Goal: Register for event/course

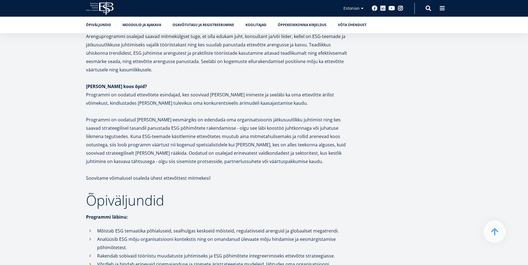
scroll to position [527, 0]
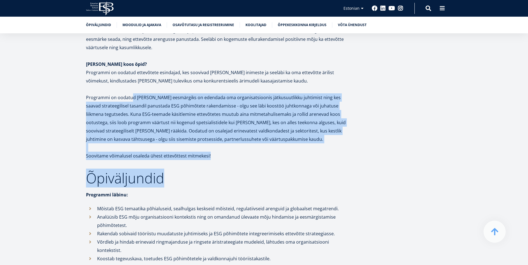
drag, startPoint x: 132, startPoint y: 97, endPoint x: 240, endPoint y: 162, distance: 126.0
click at [238, 160] on p "Soovitame võimalusel osaleda ühest ettevõttest mitmekesi!" at bounding box center [218, 156] width 264 height 8
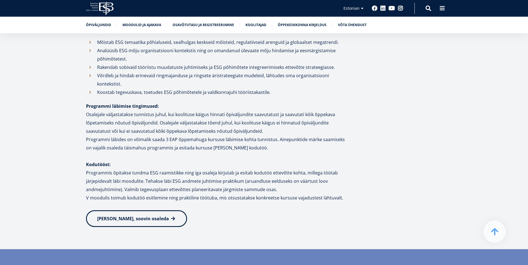
scroll to position [697, 0]
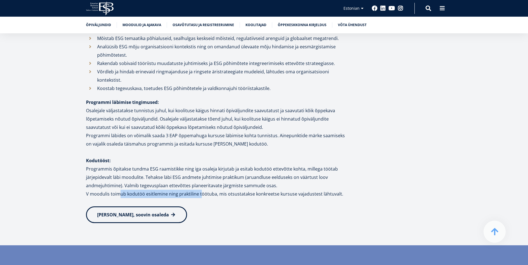
drag, startPoint x: 119, startPoint y: 183, endPoint x: 201, endPoint y: 184, distance: 82.1
click at [201, 190] on p "V moodulis toimub kodutöö esitlemine ning praktiline töötuba, mis otsustatakse …" at bounding box center [218, 194] width 264 height 8
click at [110, 190] on p "V moodulis toimub kodutöö esitlemine ning praktiline töötuba, mis otsustatakse …" at bounding box center [218, 194] width 264 height 8
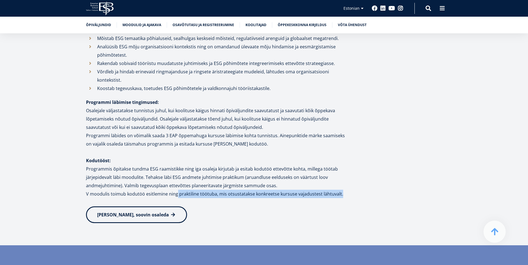
drag, startPoint x: 176, startPoint y: 188, endPoint x: 350, endPoint y: 183, distance: 174.6
drag, startPoint x: 350, startPoint y: 183, endPoint x: 305, endPoint y: 169, distance: 48.0
click at [305, 169] on p "Programmis õpitakse tundma ESG raamistikke ning iga osaleja kirjutab ja esitab …" at bounding box center [218, 177] width 264 height 25
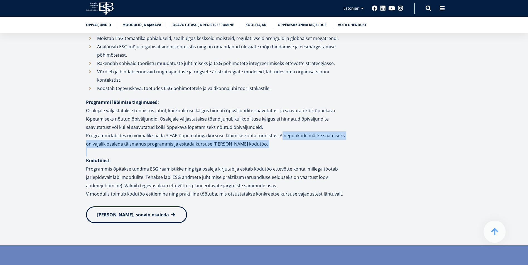
drag, startPoint x: 276, startPoint y: 127, endPoint x: 273, endPoint y: 142, distance: 15.9
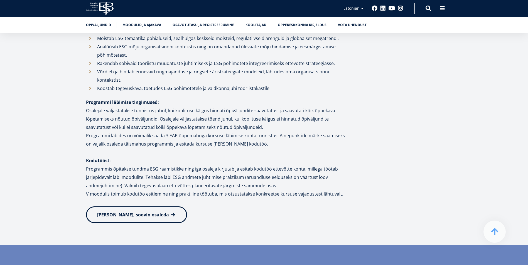
click at [276, 116] on p "Osalejale väljastatakse tunnistus juhul, kui koolituse käigus hinnati õpiväljun…" at bounding box center [218, 128] width 264 height 42
drag, startPoint x: 267, startPoint y: 112, endPoint x: 300, endPoint y: 109, distance: 32.8
click at [300, 109] on p "Osalejale väljastatakse tunnistus juhul, kui koolituse käigus hinnati õpiväljun…" at bounding box center [218, 128] width 264 height 42
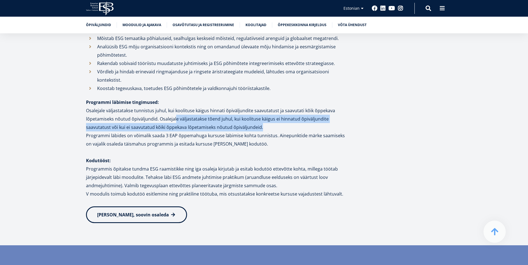
drag, startPoint x: 174, startPoint y: 111, endPoint x: 294, endPoint y: 120, distance: 119.5
click at [294, 120] on p "Osalejale väljastatakse tunnistus juhul, kui koolituse käigus hinnati õpiväljun…" at bounding box center [218, 128] width 264 height 42
drag, startPoint x: 294, startPoint y: 120, endPoint x: 274, endPoint y: 120, distance: 19.8
click at [274, 120] on p "Osalejale väljastatakse tunnistus juhul, kui koolituse käigus hinnati õpiväljun…" at bounding box center [218, 128] width 264 height 42
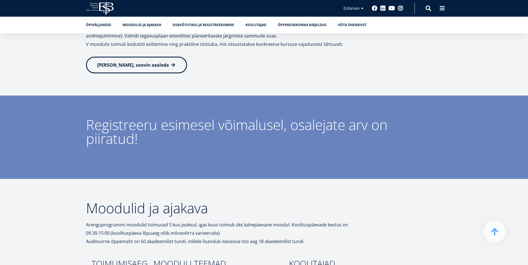
scroll to position [844, 0]
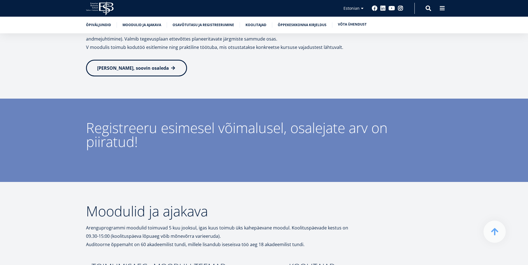
click at [353, 26] on link "Võta ühendust" at bounding box center [352, 25] width 29 height 6
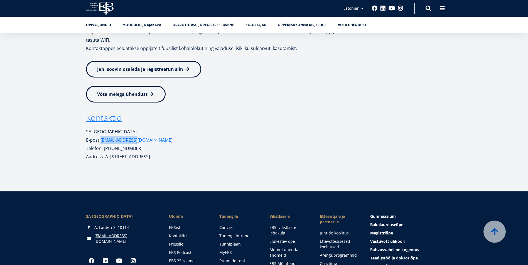
drag, startPoint x: 141, startPoint y: 90, endPoint x: 102, endPoint y: 89, distance: 38.7
click at [102, 136] on p "E-post: koolitus@ebs.ee" at bounding box center [218, 140] width 264 height 8
copy link "[EMAIL_ADDRESS][DOMAIN_NAME]"
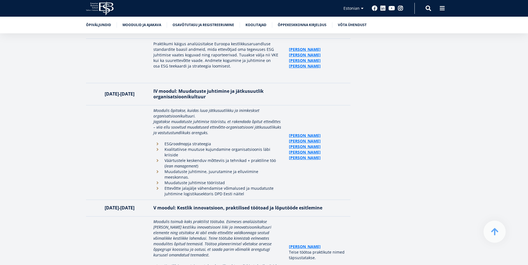
scroll to position [1347, 0]
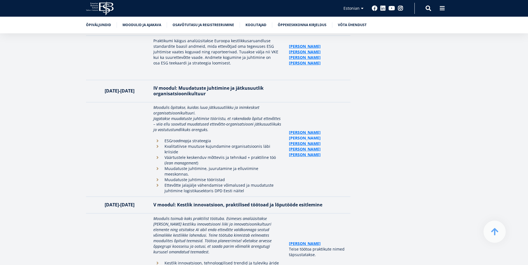
click at [297, 136] on link "[PERSON_NAME]" at bounding box center [305, 139] width 32 height 6
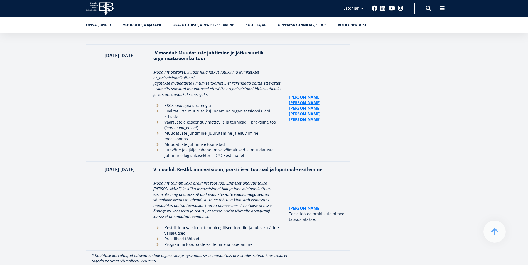
click at [300, 95] on link "[PERSON_NAME]" at bounding box center [305, 98] width 32 height 6
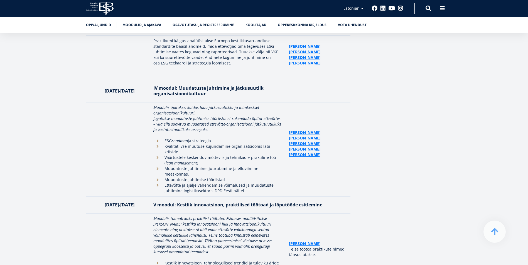
click at [316, 147] on link "[PERSON_NAME]" at bounding box center [305, 150] width 32 height 6
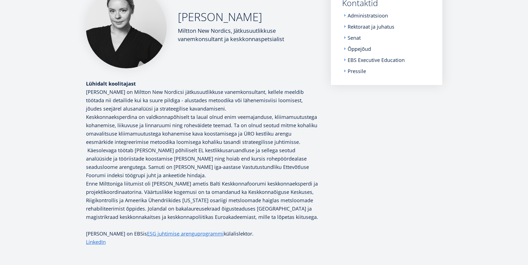
scroll to position [126, 0]
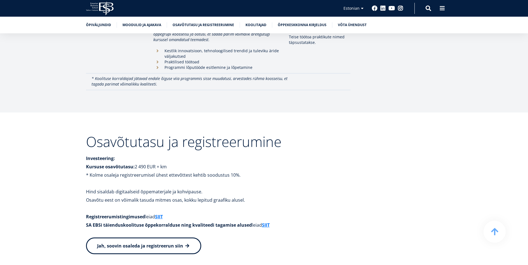
scroll to position [1562, 0]
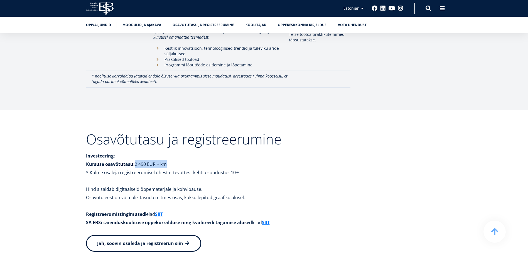
drag, startPoint x: 135, startPoint y: 126, endPoint x: 172, endPoint y: 129, distance: 37.1
click at [172, 160] on p "Kursuse osavõtutasu: 2 490 EUR + km" at bounding box center [218, 164] width 264 height 8
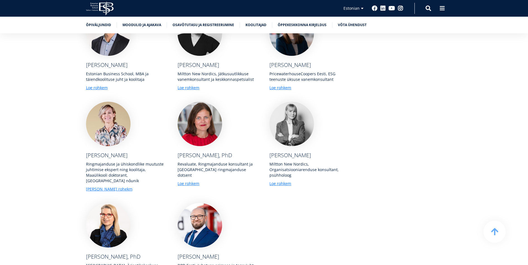
scroll to position [2173, 0]
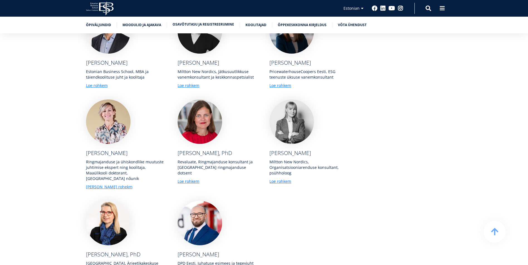
click at [188, 25] on link "Osavõtutasu ja registreerumine" at bounding box center [204, 25] width 62 height 6
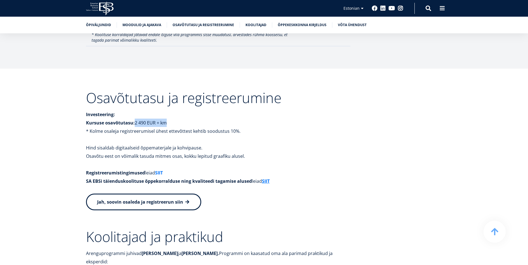
click at [161, 169] on link "SIIT" at bounding box center [159, 173] width 8 height 8
